Goal: Check status: Check status

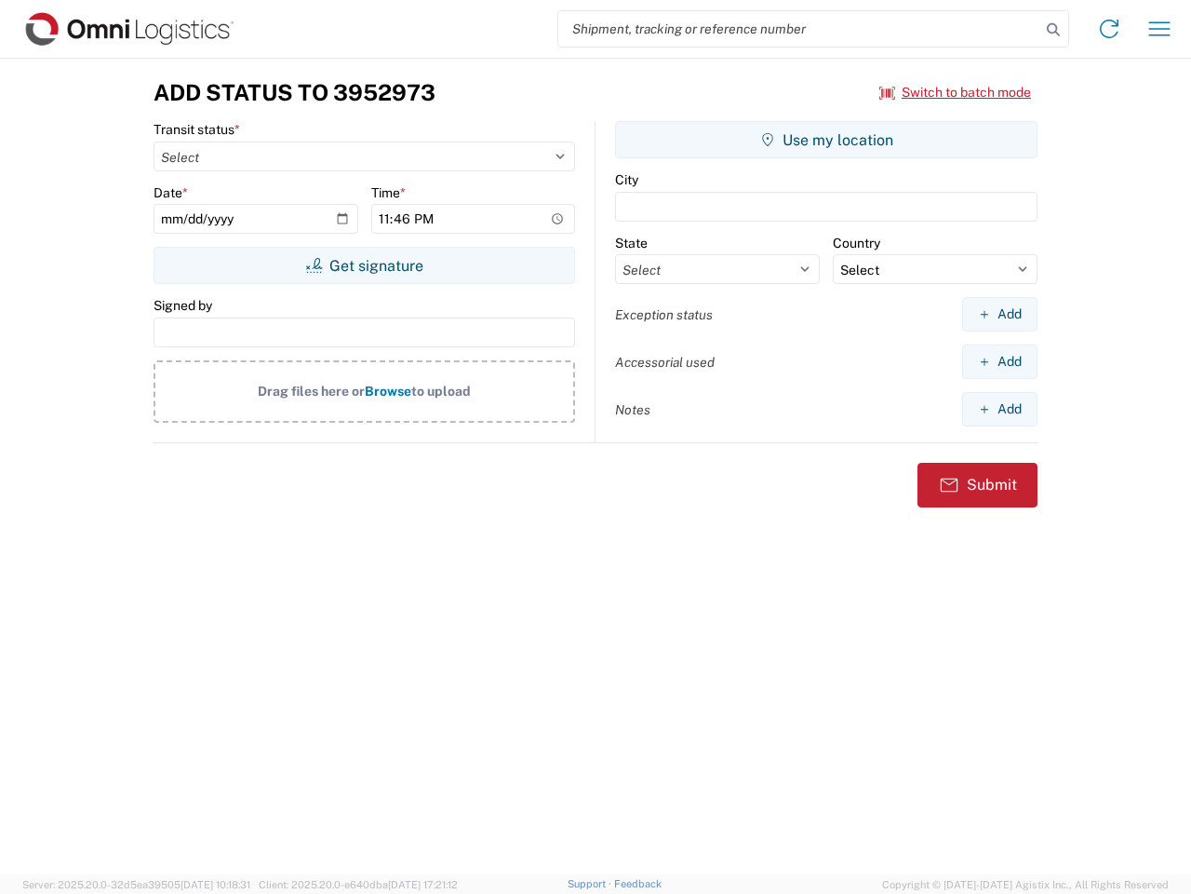
click at [800, 29] on input "search" at bounding box center [800, 28] width 482 height 35
click at [1054, 30] on icon at bounding box center [1054, 30] width 26 height 26
click at [1110, 29] on icon at bounding box center [1110, 29] width 30 height 30
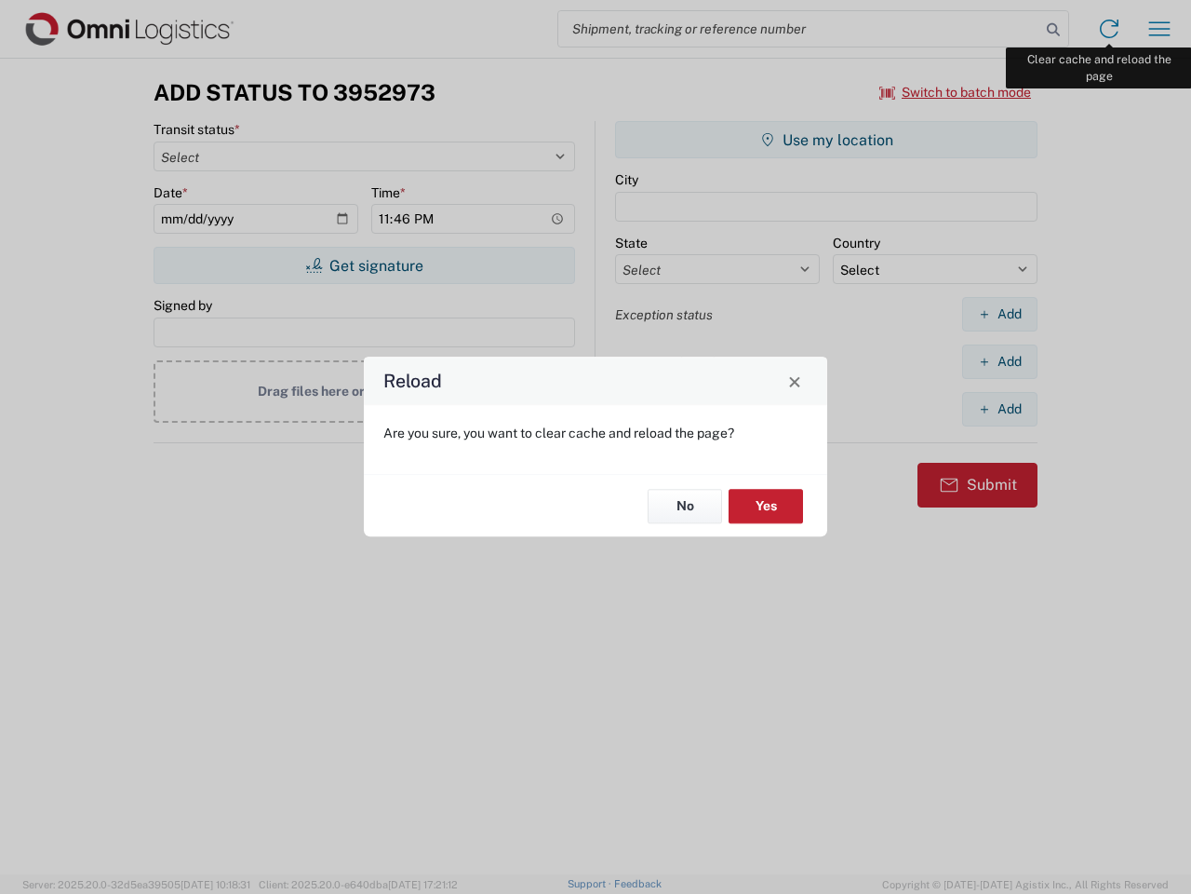
click at [1160, 29] on div "Reload Are you sure, you want to clear cache and reload the page? No Yes" at bounding box center [595, 447] width 1191 height 894
click at [956, 92] on div "Reload Are you sure, you want to clear cache and reload the page? No Yes" at bounding box center [595, 447] width 1191 height 894
click at [364, 265] on div "Reload Are you sure, you want to clear cache and reload the page? No Yes" at bounding box center [595, 447] width 1191 height 894
click at [827, 140] on div "Reload Are you sure, you want to clear cache and reload the page? No Yes" at bounding box center [595, 447] width 1191 height 894
click at [1000, 314] on div "Reload Are you sure, you want to clear cache and reload the page? No Yes" at bounding box center [595, 447] width 1191 height 894
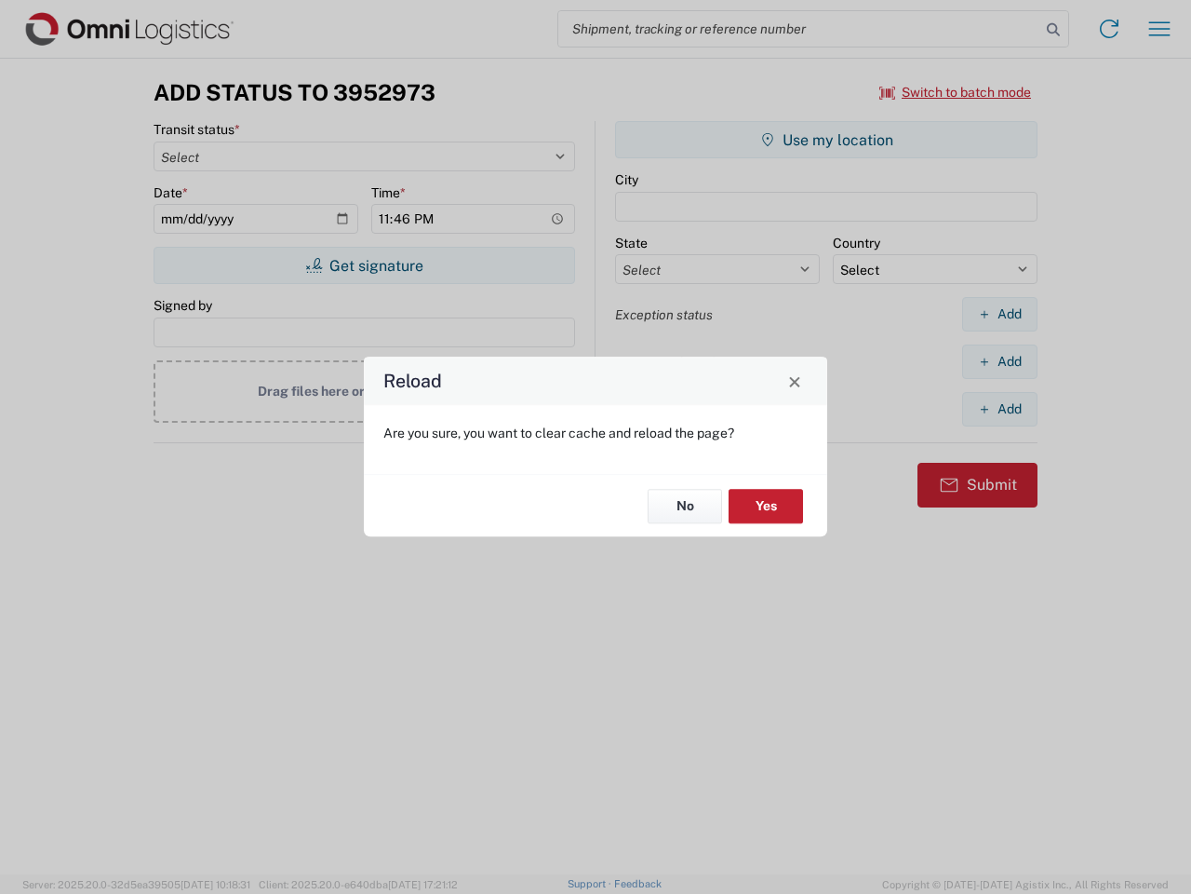
click at [1000, 361] on div "Reload Are you sure, you want to clear cache and reload the page? No Yes" at bounding box center [595, 447] width 1191 height 894
click at [1000, 409] on div "Reload Are you sure, you want to clear cache and reload the page? No Yes" at bounding box center [595, 447] width 1191 height 894
